Goal: Information Seeking & Learning: Learn about a topic

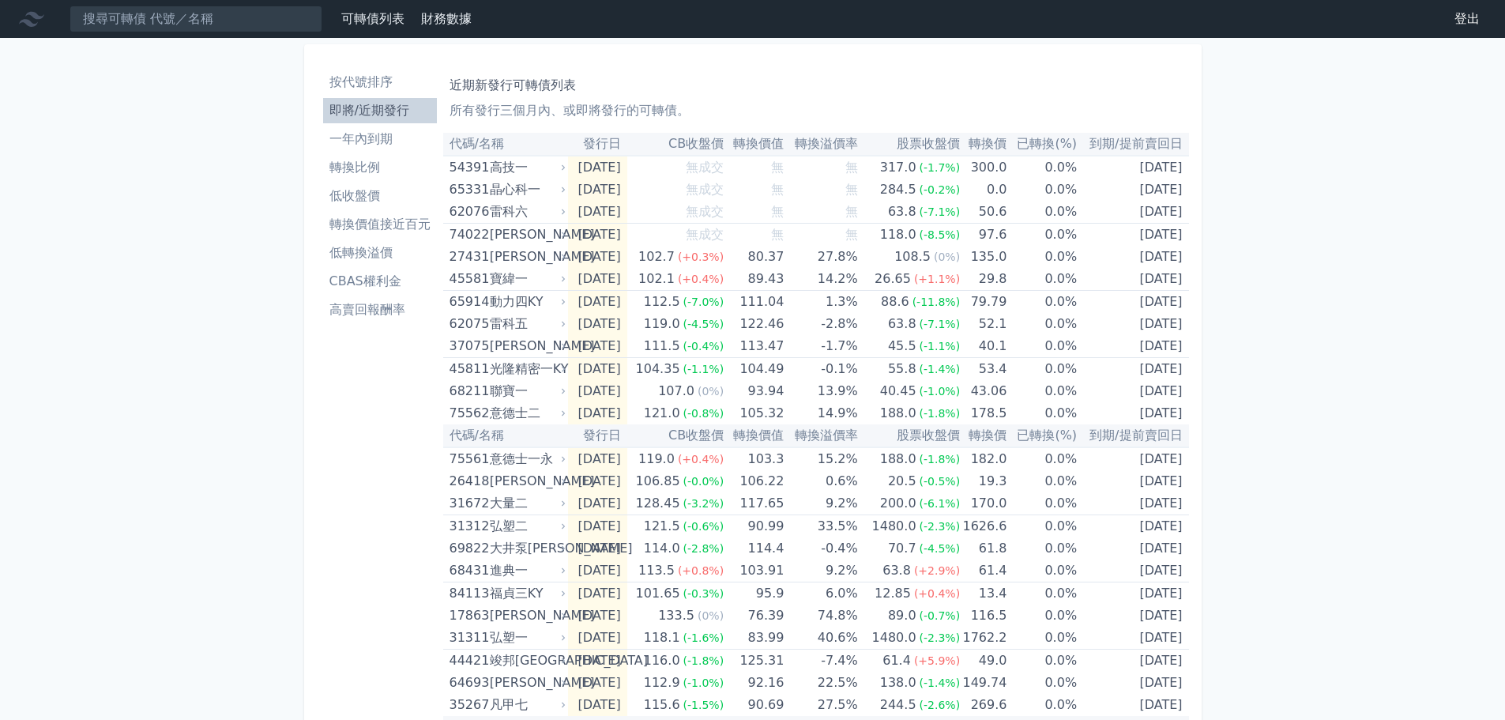
scroll to position [77, 0]
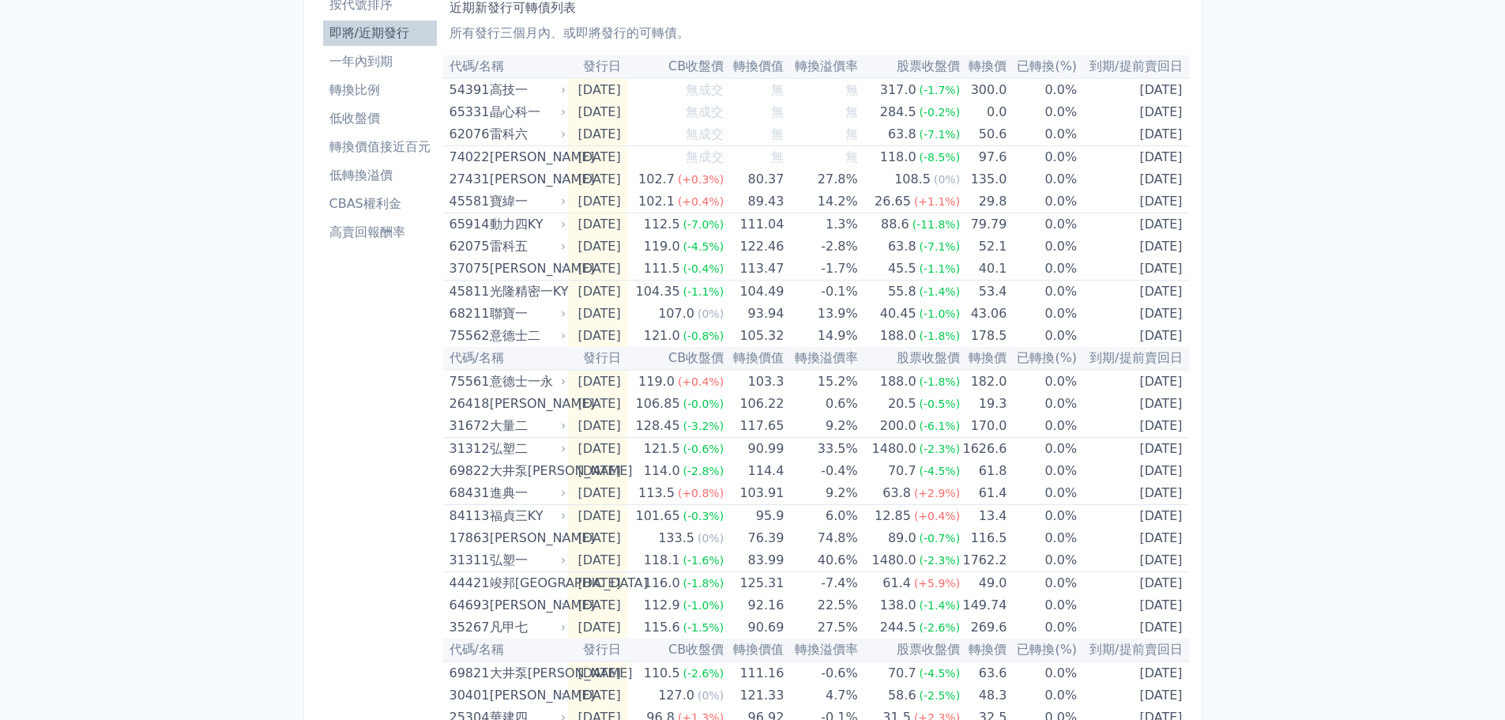
click at [381, 177] on li "低轉換溢價" at bounding box center [380, 175] width 114 height 19
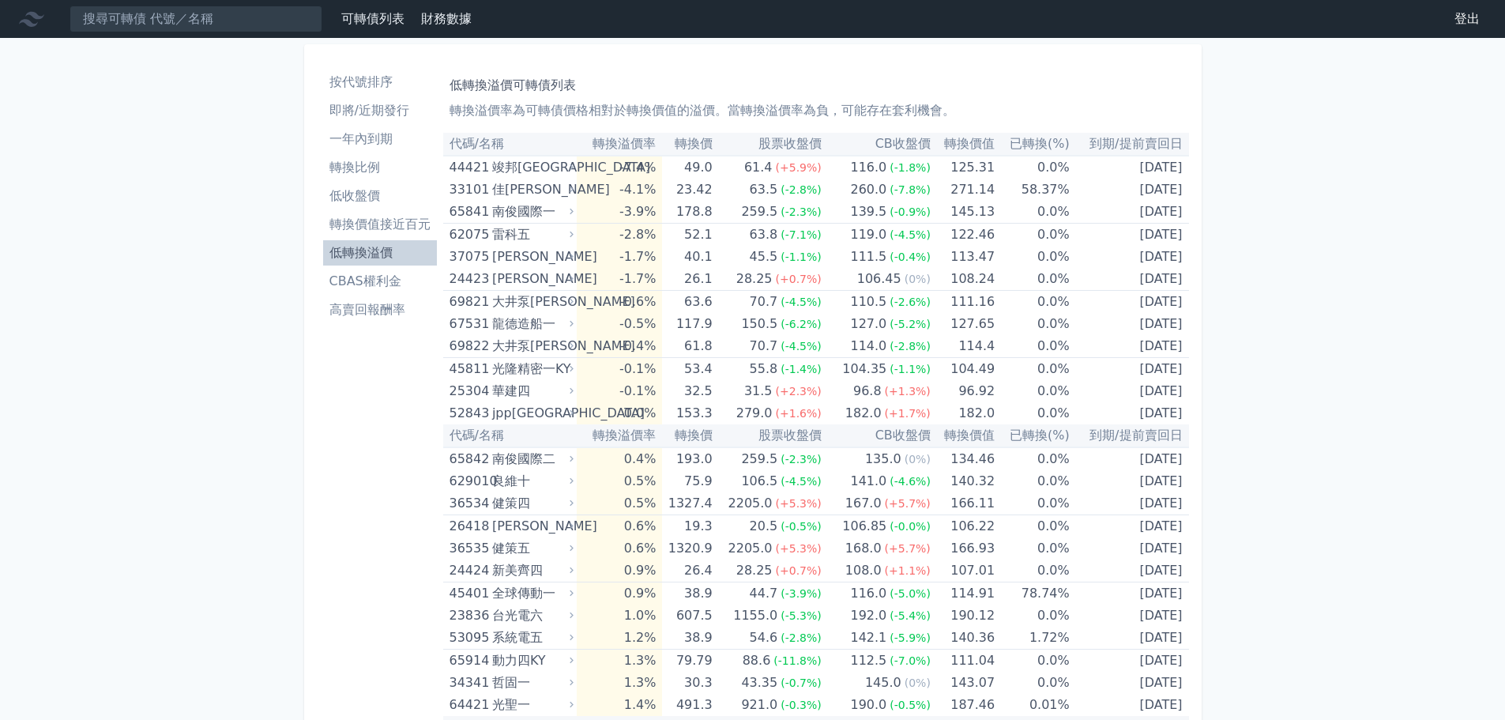
click at [386, 113] on li "即將/近期發行" at bounding box center [380, 110] width 114 height 19
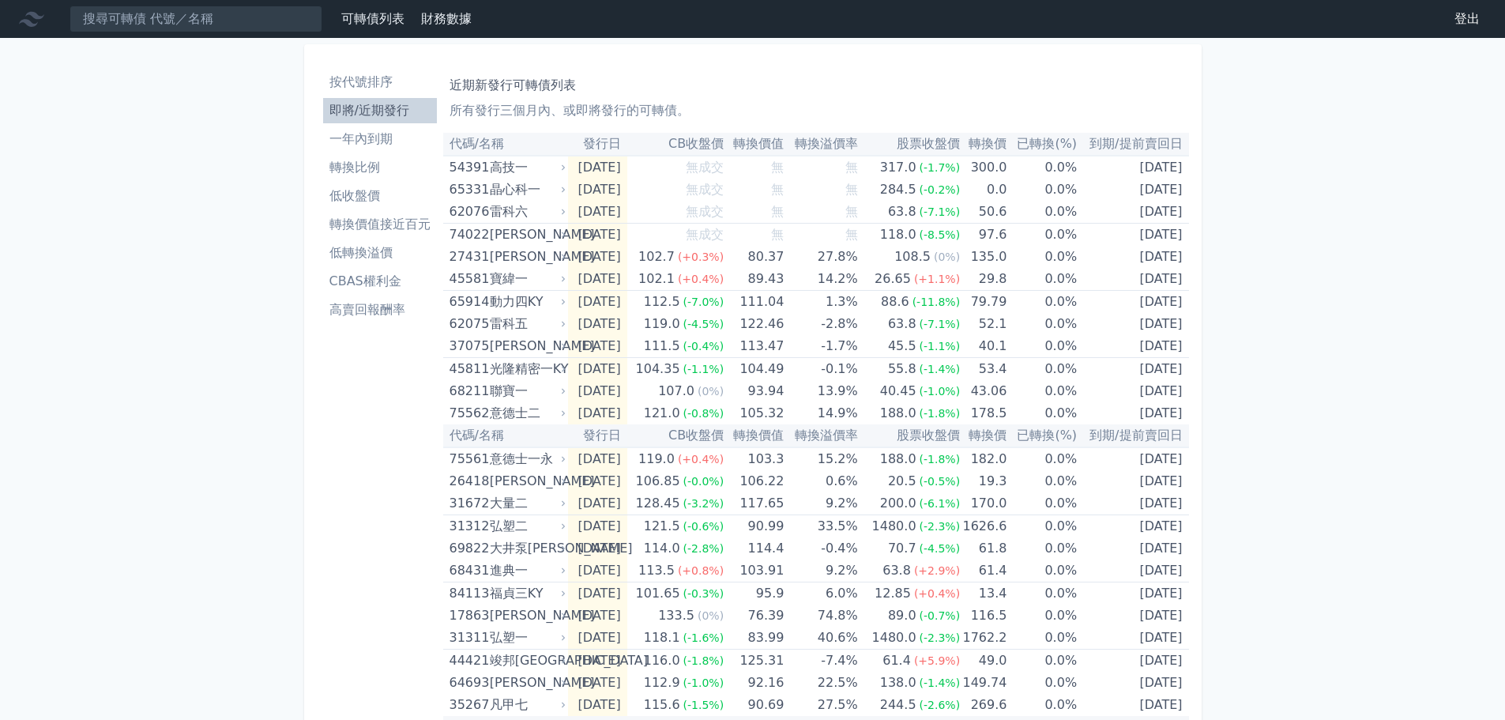
click at [368, 258] on li "低轉換溢價" at bounding box center [380, 252] width 114 height 19
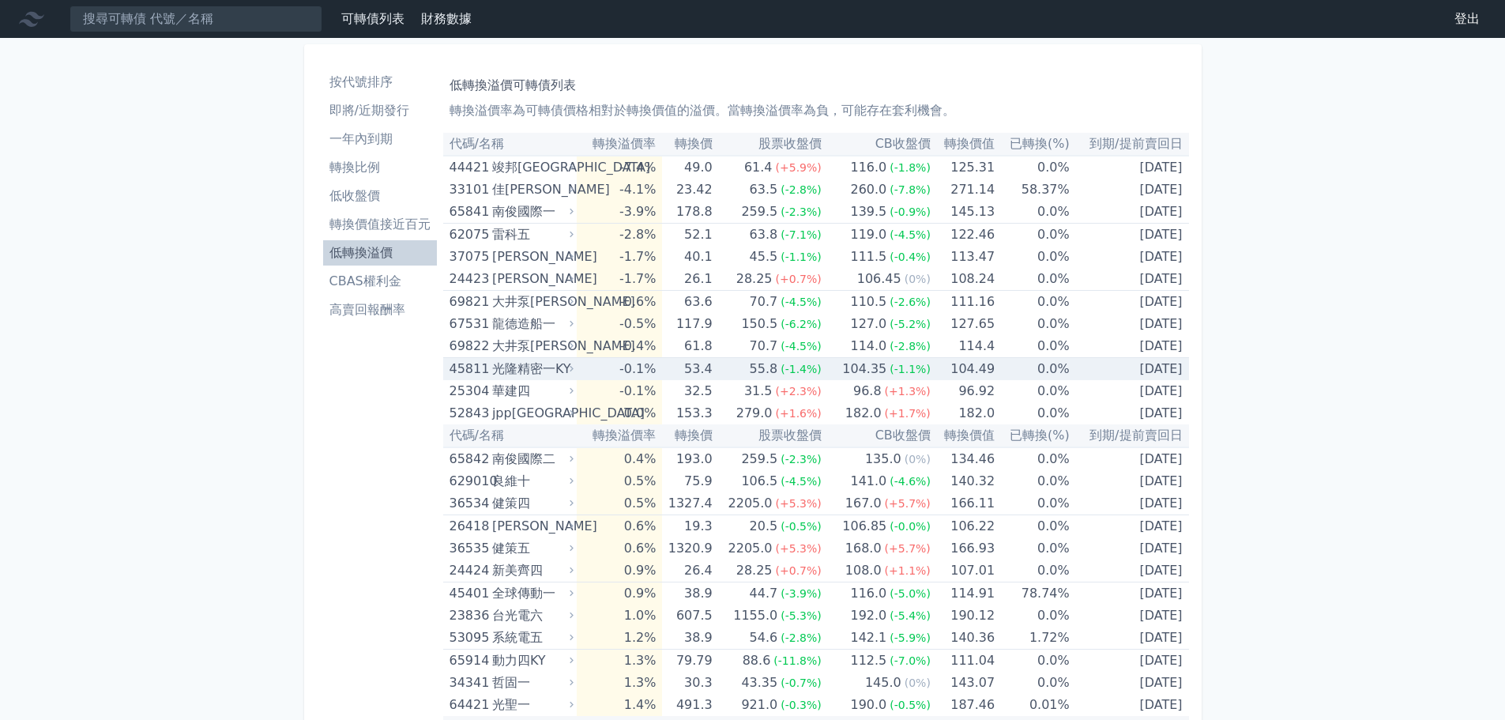
click at [567, 367] on div "光隆精密一KY" at bounding box center [531, 369] width 78 height 22
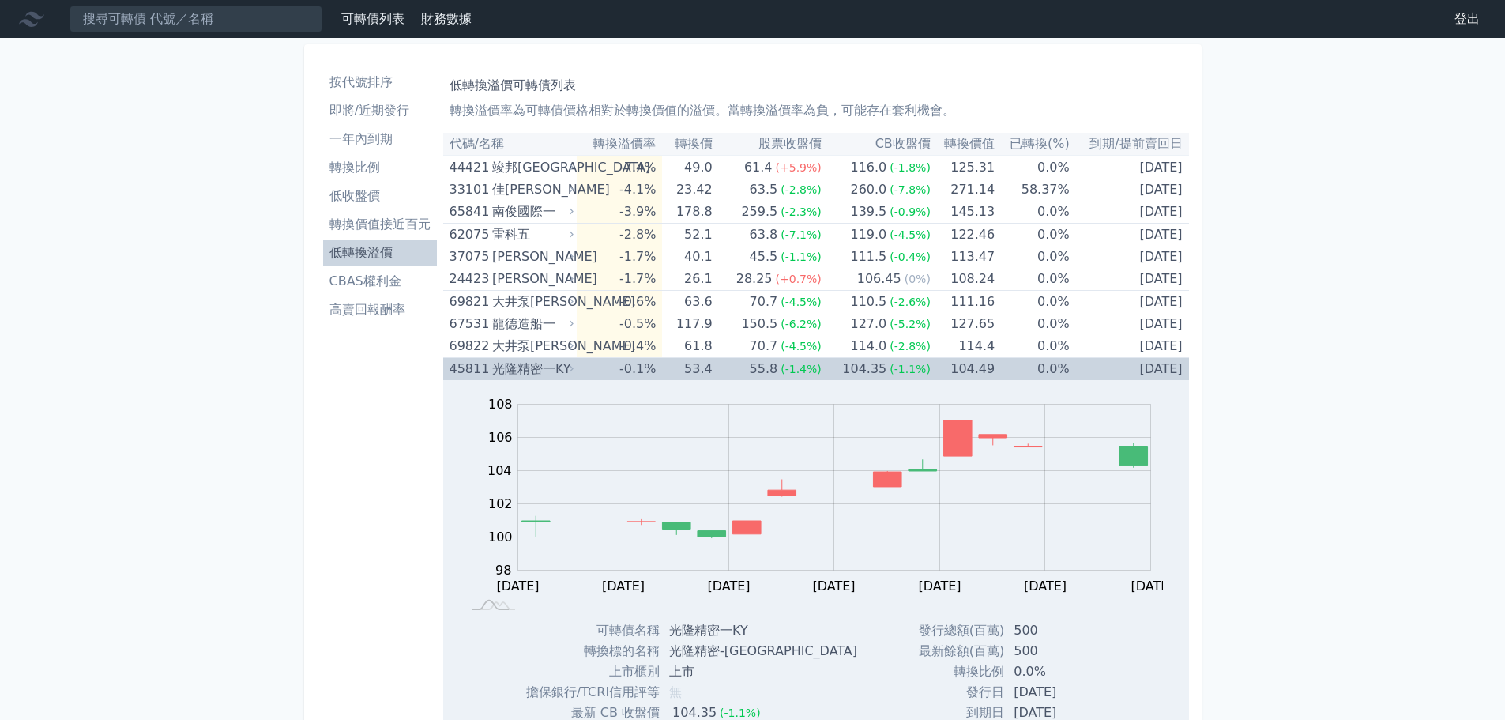
click at [567, 367] on div "光隆精密一KY" at bounding box center [531, 369] width 78 height 22
